Goal: Task Accomplishment & Management: Use online tool/utility

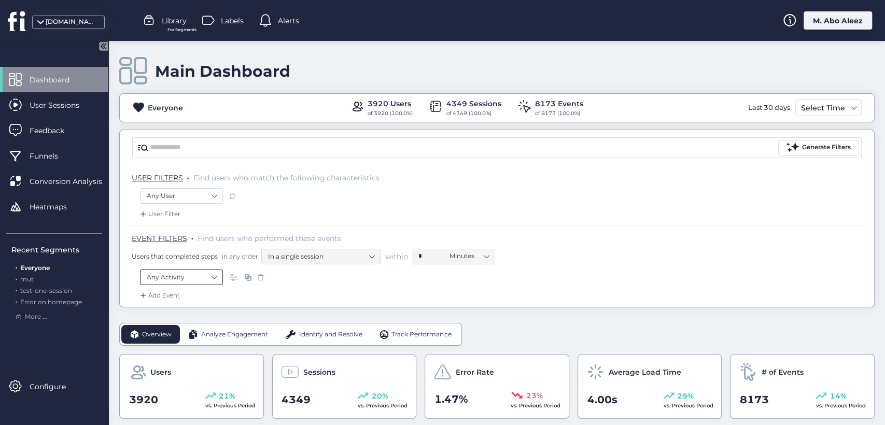
click at [201, 283] on nz-select-item "Any Activity" at bounding box center [181, 278] width 69 height 16
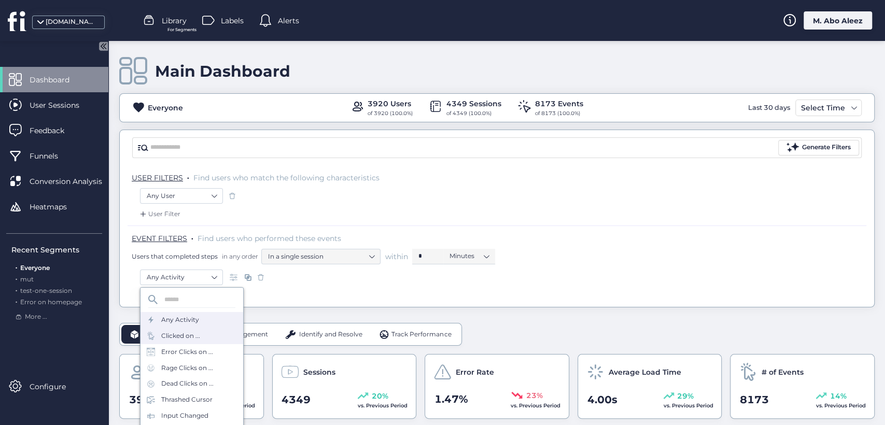
click at [204, 335] on div "Clicked on ..." at bounding box center [192, 336] width 103 height 16
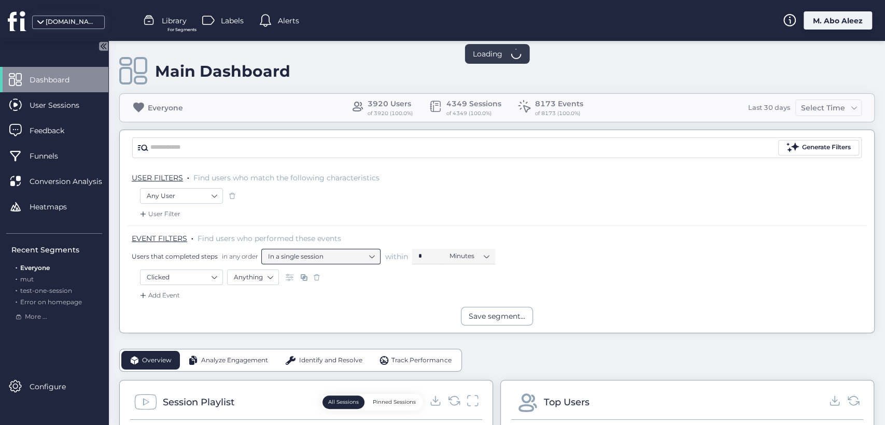
click at [295, 261] on nz-select-item "In a single session" at bounding box center [321, 257] width 106 height 16
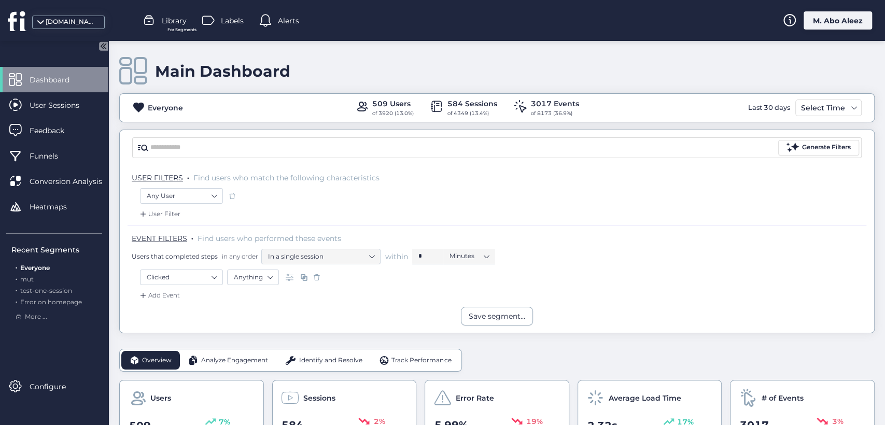
click at [166, 296] on div "Add Event" at bounding box center [159, 295] width 42 height 10
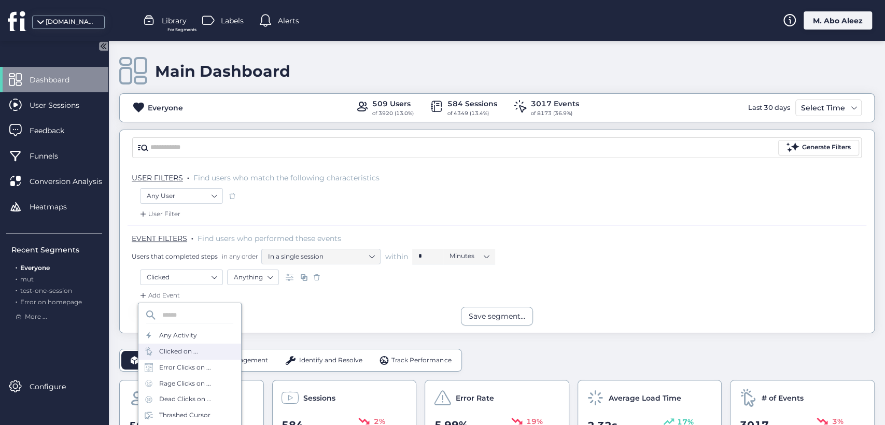
click at [193, 351] on div "Clicked on ..." at bounding box center [178, 352] width 39 height 10
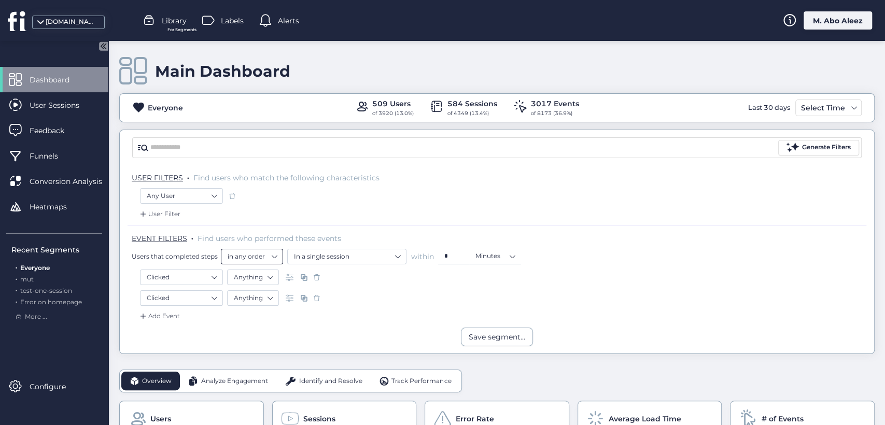
click at [259, 257] on nz-select-item "in any order" at bounding box center [252, 257] width 49 height 16
click at [335, 288] on div "Clicked Anything" at bounding box center [497, 280] width 714 height 21
click at [246, 258] on nz-select-item "in any order" at bounding box center [252, 257] width 49 height 16
click at [255, 290] on div "in this order" at bounding box center [251, 288] width 49 height 8
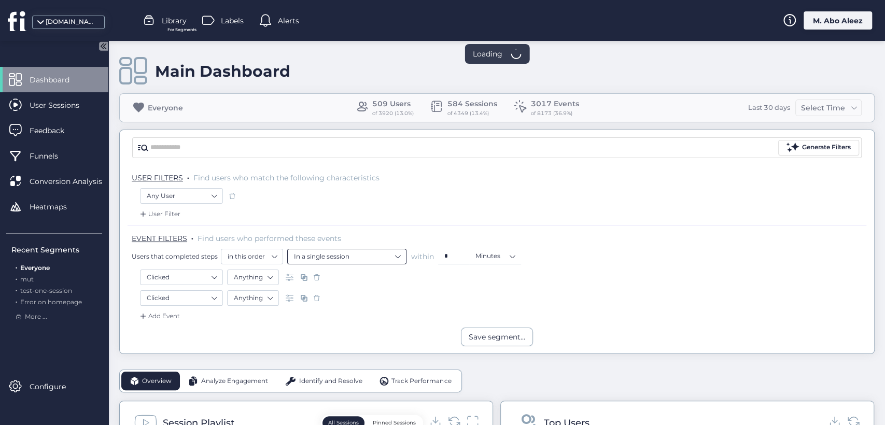
click at [329, 257] on nz-select-item "In a single session" at bounding box center [347, 257] width 106 height 16
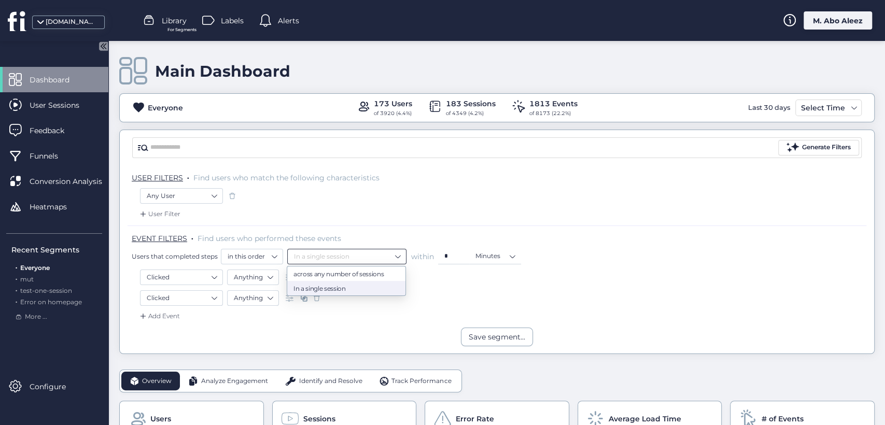
click at [446, 286] on div "Clicked Anything" at bounding box center [497, 279] width 714 height 18
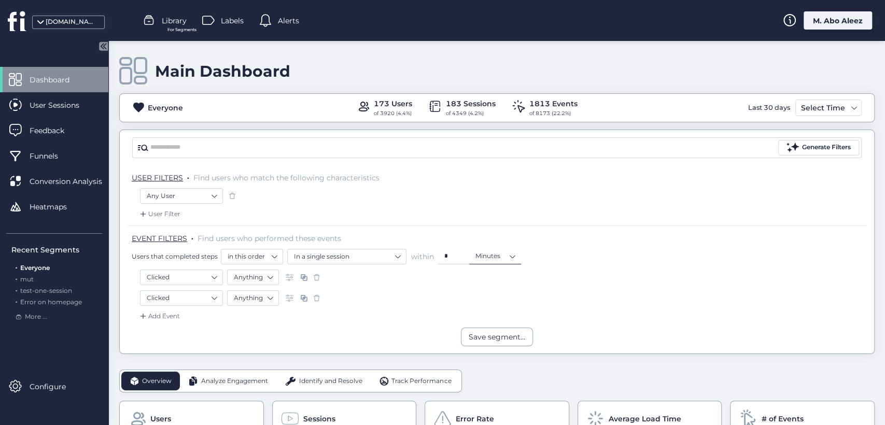
click at [469, 258] on nz-select-top-control "Minutes" at bounding box center [495, 257] width 52 height 16
click at [415, 297] on div "Clicked Anything" at bounding box center [497, 299] width 714 height 18
click at [504, 259] on nz-select-item "Minutes" at bounding box center [495, 256] width 39 height 16
click at [491, 273] on div "Seconds" at bounding box center [495, 274] width 38 height 8
click at [472, 339] on div "Save segment..." at bounding box center [497, 336] width 57 height 11
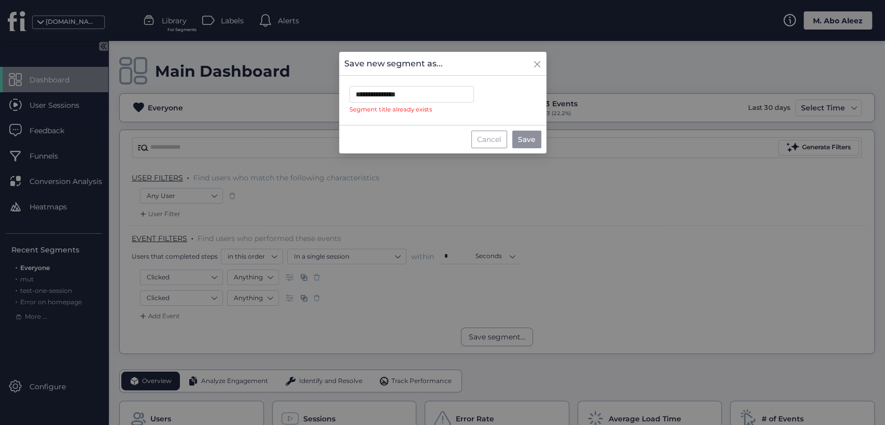
click at [496, 134] on div "Cancel" at bounding box center [489, 140] width 36 height 18
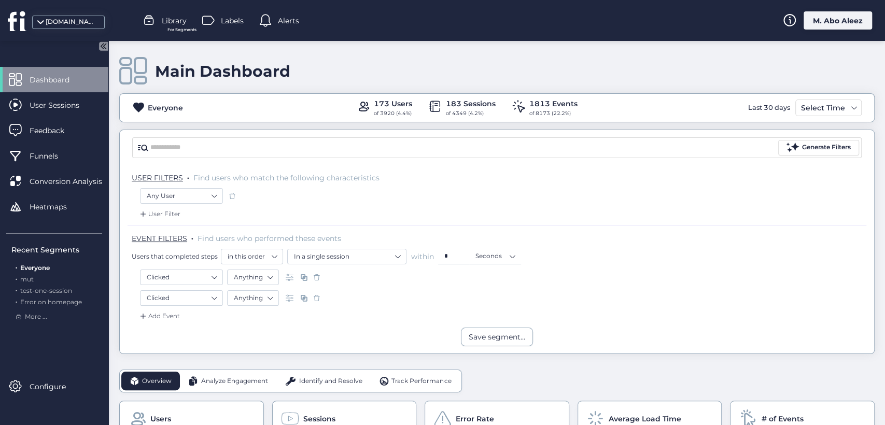
click at [319, 297] on span at bounding box center [317, 298] width 10 height 10
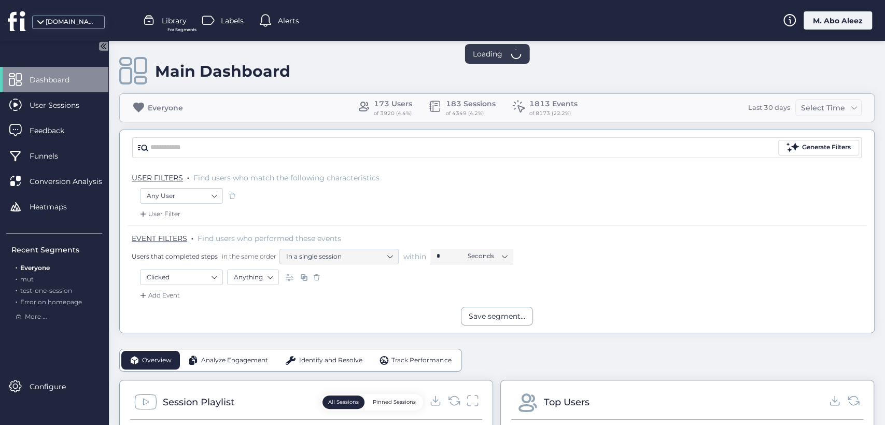
click at [317, 280] on span at bounding box center [317, 277] width 10 height 10
drag, startPoint x: 221, startPoint y: 255, endPoint x: 274, endPoint y: 250, distance: 52.6
click at [274, 250] on div "Users that completed steps in the same order In a single session within * Secon…" at bounding box center [499, 257] width 735 height 16
click at [207, 197] on nz-select-item "Any User" at bounding box center [181, 196] width 69 height 16
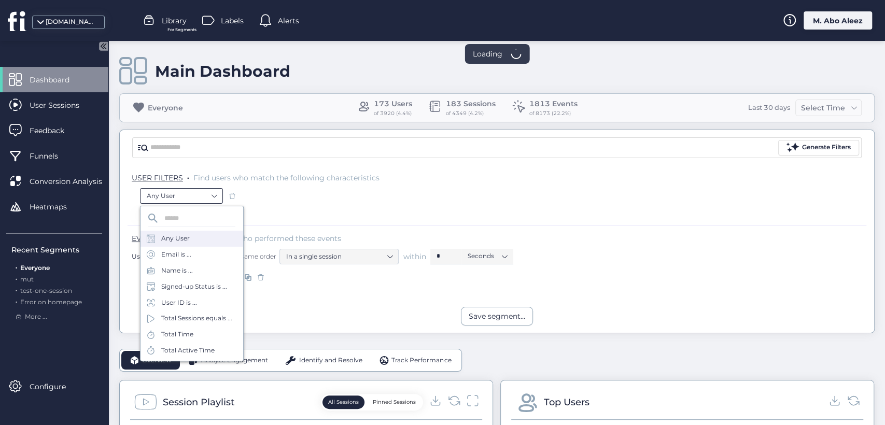
click at [207, 197] on nz-select-item "Any User" at bounding box center [181, 196] width 69 height 16
click at [278, 272] on div "Any Activity" at bounding box center [497, 279] width 714 height 18
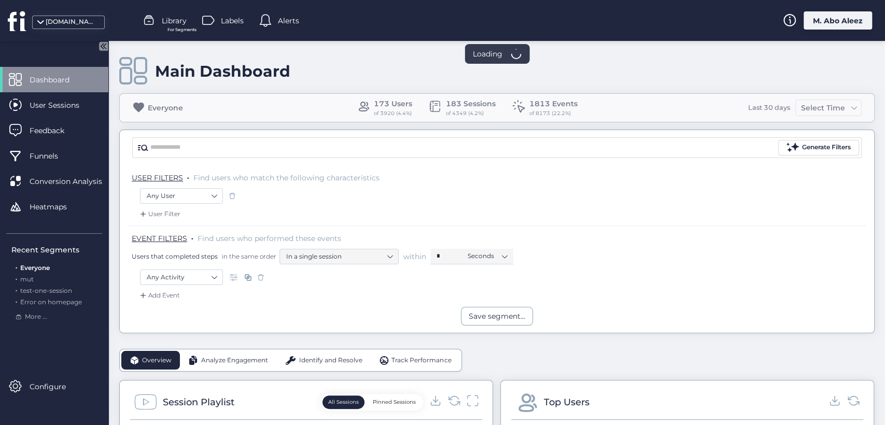
click at [170, 293] on div "Add Event" at bounding box center [159, 295] width 42 height 10
click at [196, 351] on div "Clicked on ..." at bounding box center [178, 352] width 39 height 10
click at [176, 296] on div "Add Event" at bounding box center [159, 295] width 42 height 10
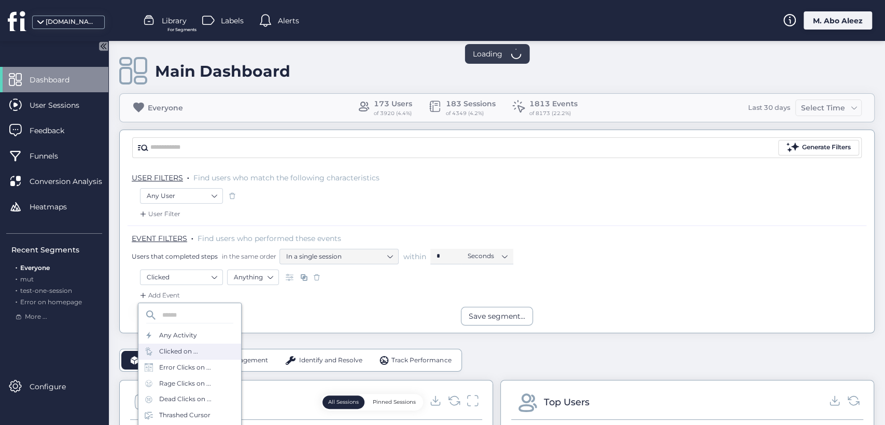
click at [188, 354] on div "Clicked on ..." at bounding box center [178, 352] width 39 height 10
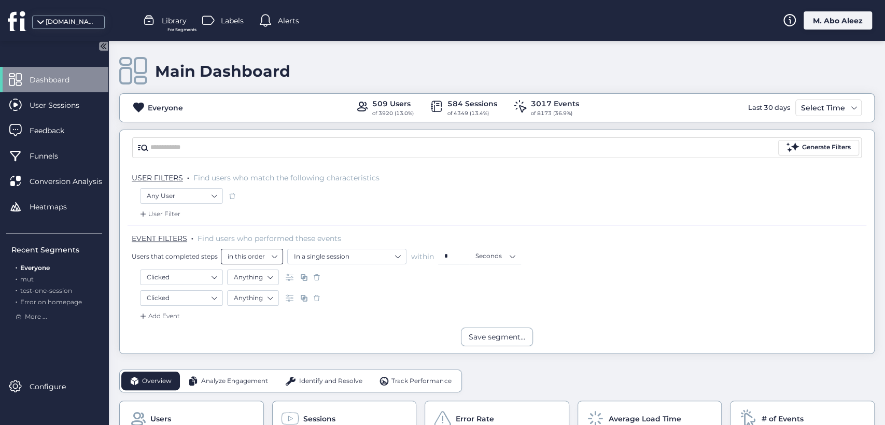
click at [268, 260] on nz-select-item "in this order" at bounding box center [252, 257] width 49 height 16
click at [372, 291] on div "Clicked Anything" at bounding box center [497, 299] width 714 height 18
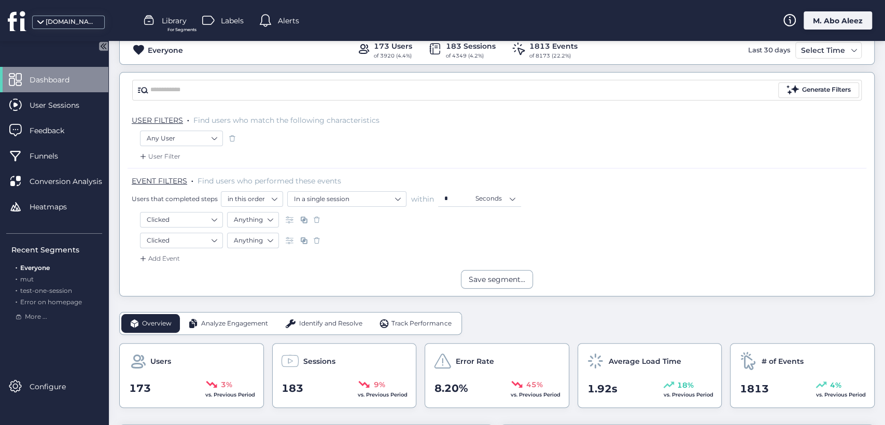
click at [316, 245] on span at bounding box center [317, 240] width 10 height 10
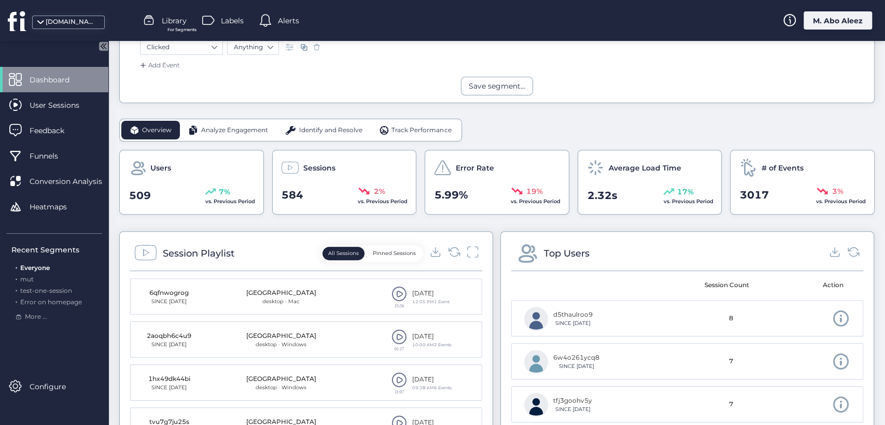
scroll to position [484, 0]
